Goal: Navigation & Orientation: Find specific page/section

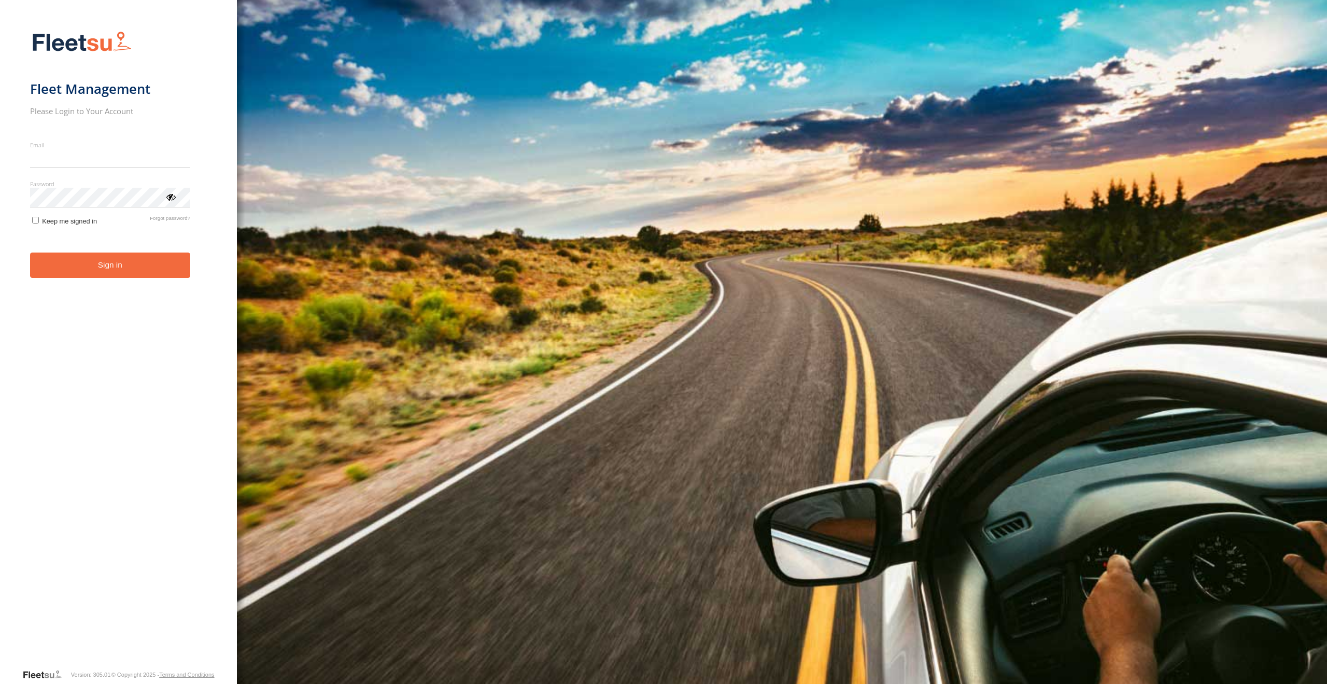
type input "**********"
click at [76, 232] on form "**********" at bounding box center [118, 346] width 177 height 643
click at [63, 220] on span "Keep me signed in" at bounding box center [69, 221] width 55 height 8
click at [76, 266] on button "Sign in" at bounding box center [110, 264] width 160 height 25
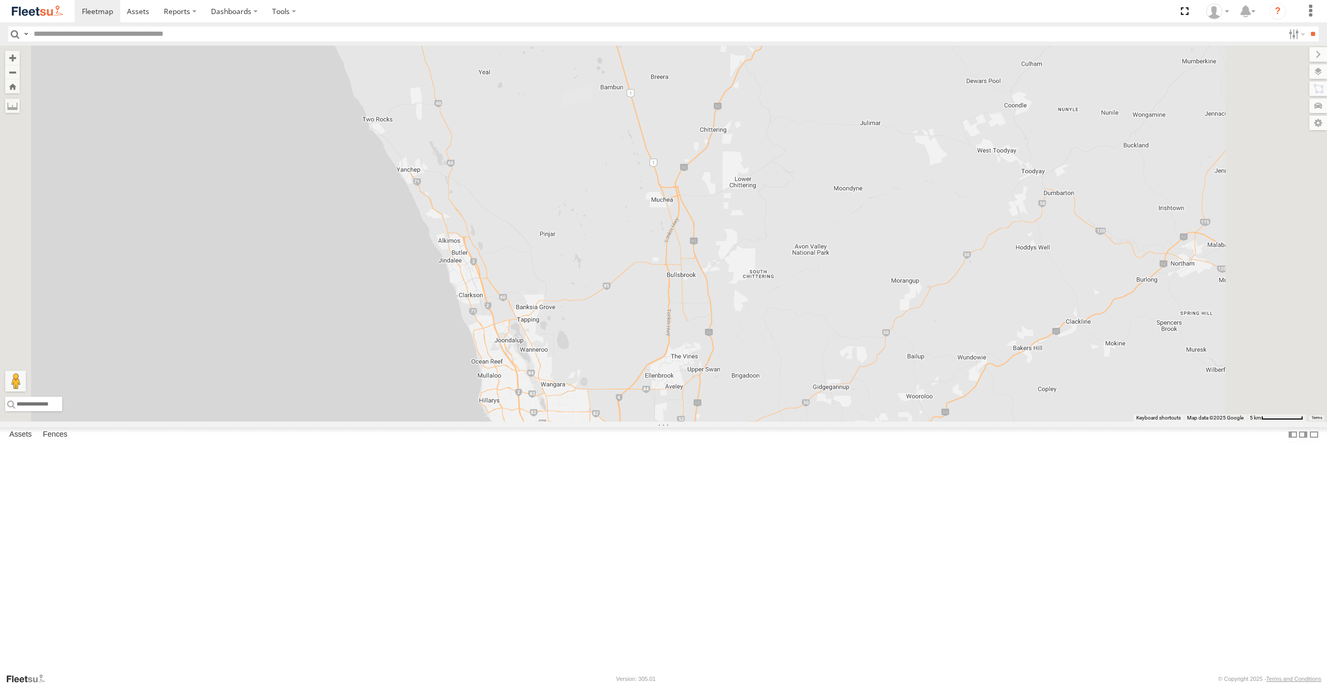
click at [0, 0] on div "All Assets" at bounding box center [0, 0] width 0 height 0
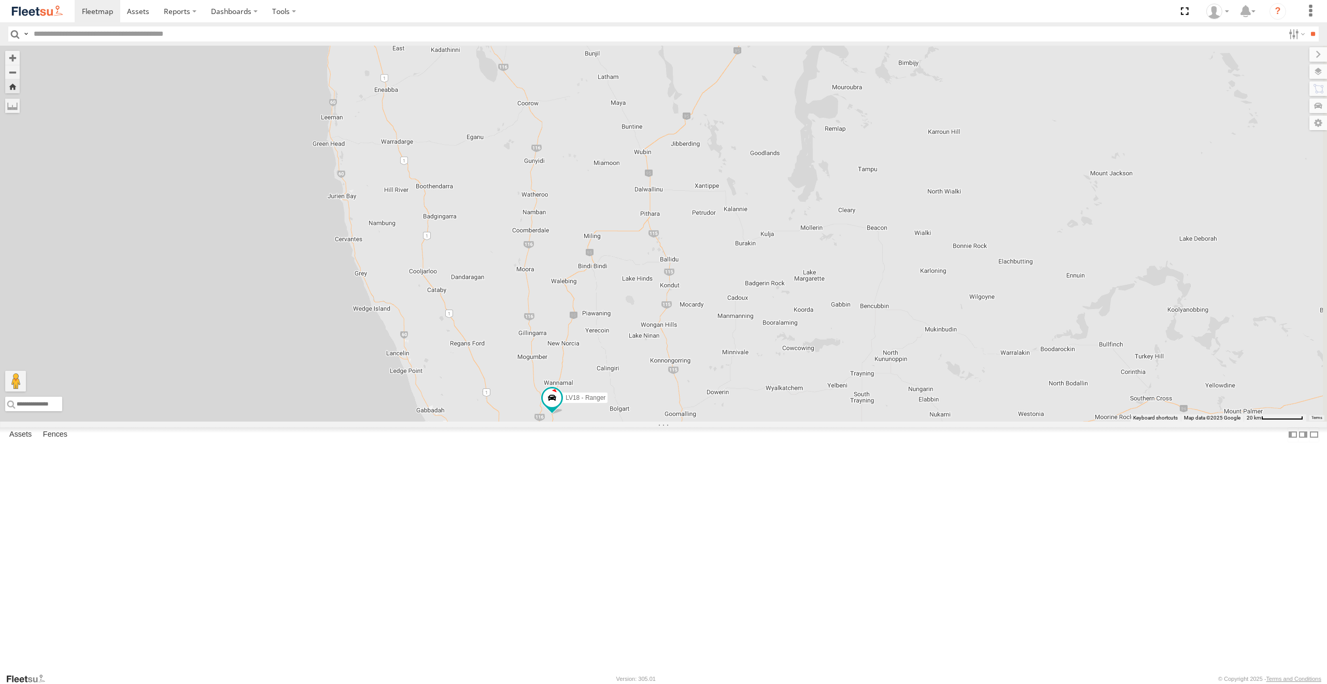
drag, startPoint x: 806, startPoint y: 287, endPoint x: 748, endPoint y: 357, distance: 90.6
click at [748, 357] on div "LV18 - Ranger" at bounding box center [663, 234] width 1327 height 376
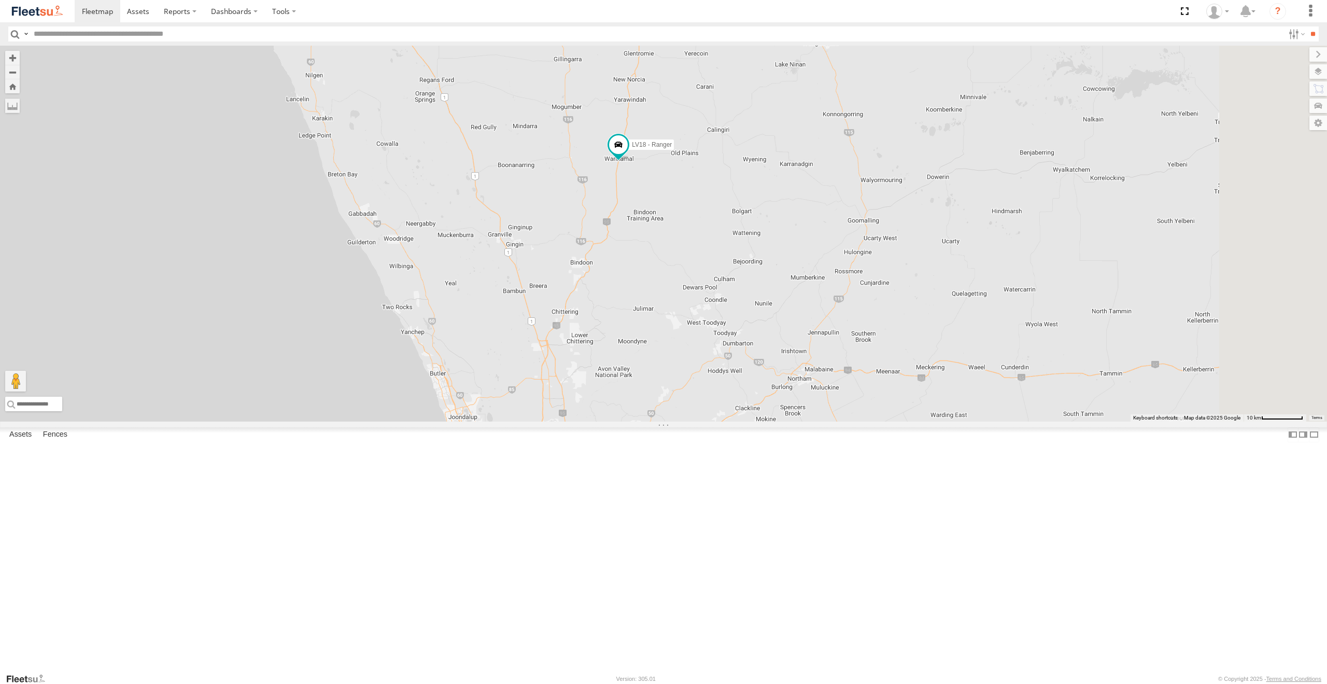
drag, startPoint x: 904, startPoint y: 200, endPoint x: 763, endPoint y: 319, distance: 184.6
click at [768, 318] on div "LV18 - Ranger LV19 - Ranger LV15 - 2WD Workmate Trayback" at bounding box center [663, 234] width 1327 height 376
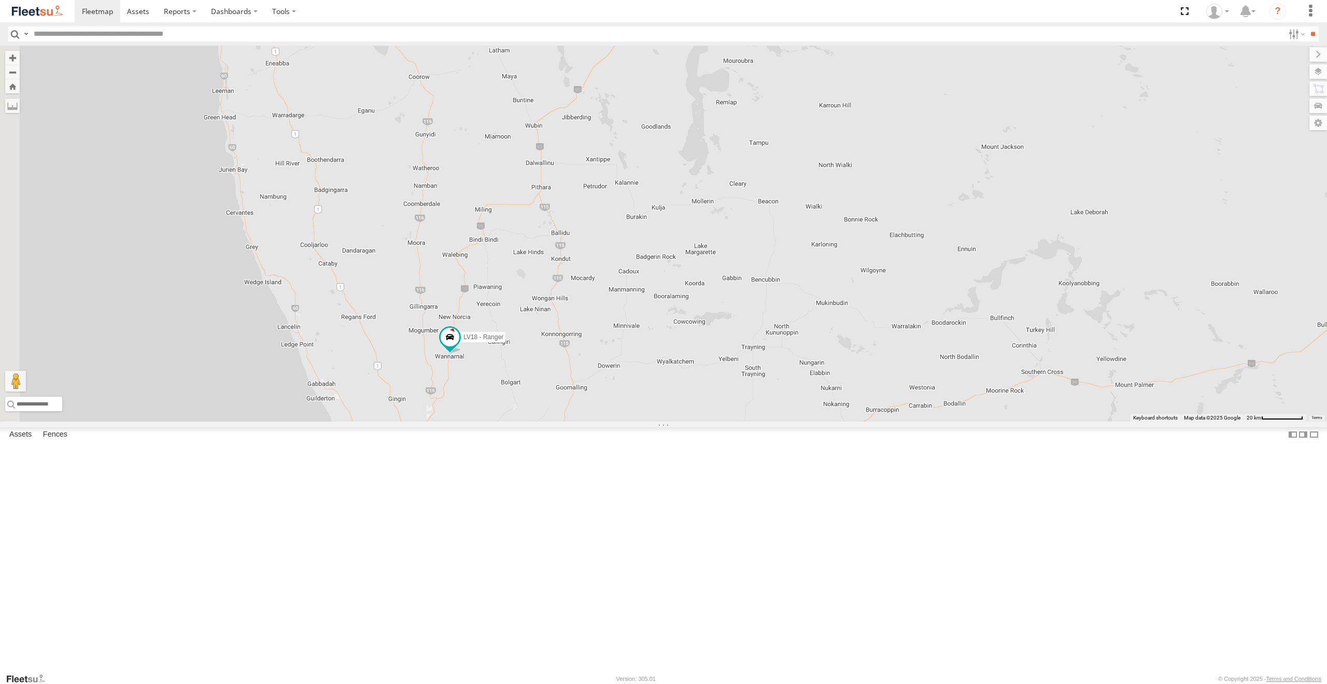
drag, startPoint x: 507, startPoint y: 203, endPoint x: 526, endPoint y: 247, distance: 47.2
click at [526, 247] on div "LV18 - Ranger 2" at bounding box center [663, 234] width 1327 height 376
